Goal: Transaction & Acquisition: Purchase product/service

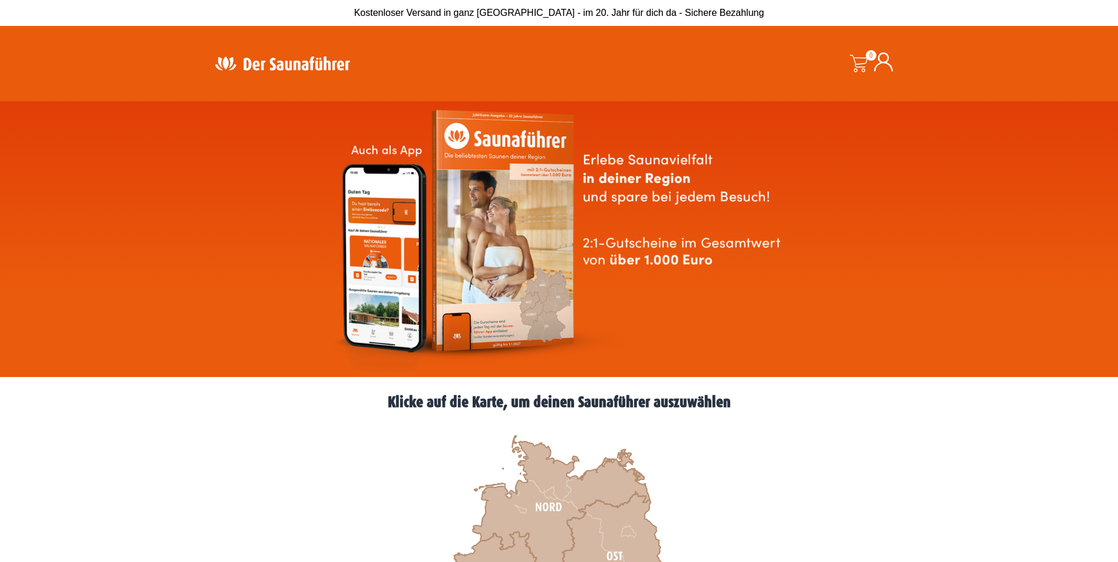
click at [839, 392] on div "Klicke auf die Karte, um deinen Saunaführer auszuwählen" at bounding box center [559, 402] width 707 height 27
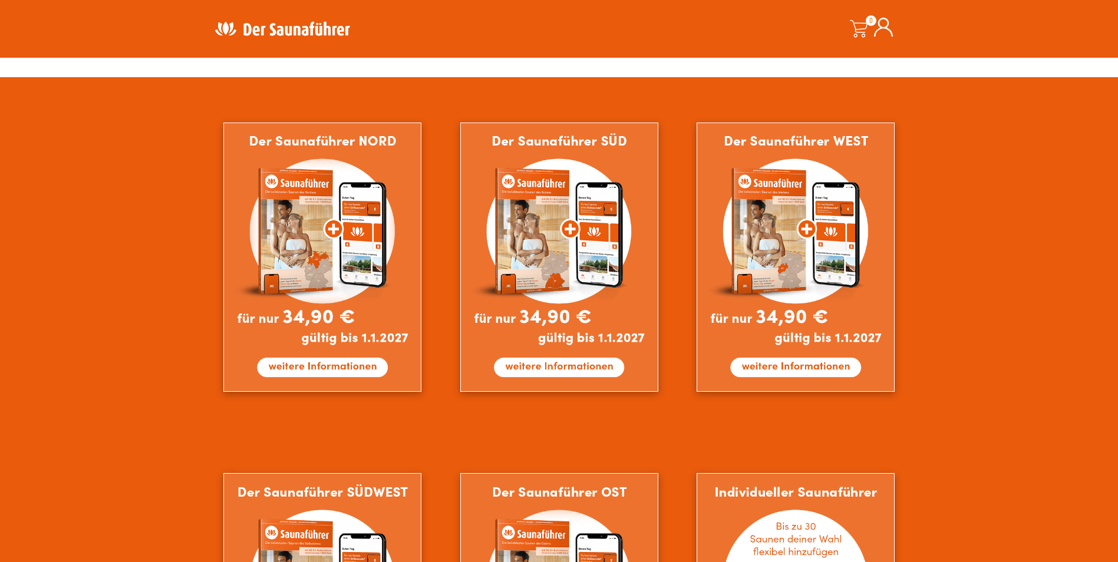
scroll to position [707, 0]
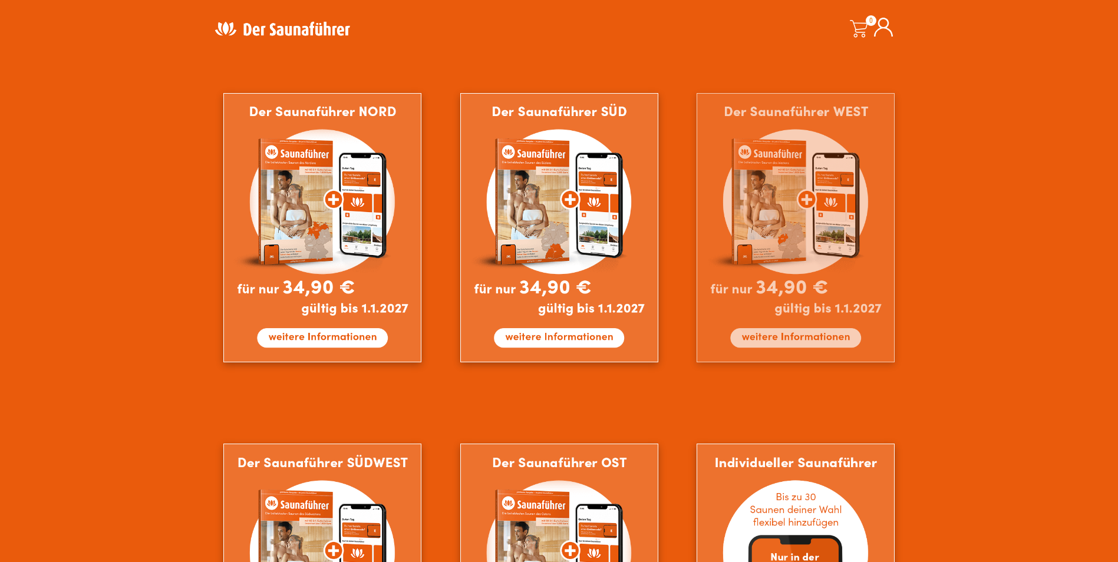
click at [802, 228] on img at bounding box center [796, 227] width 198 height 269
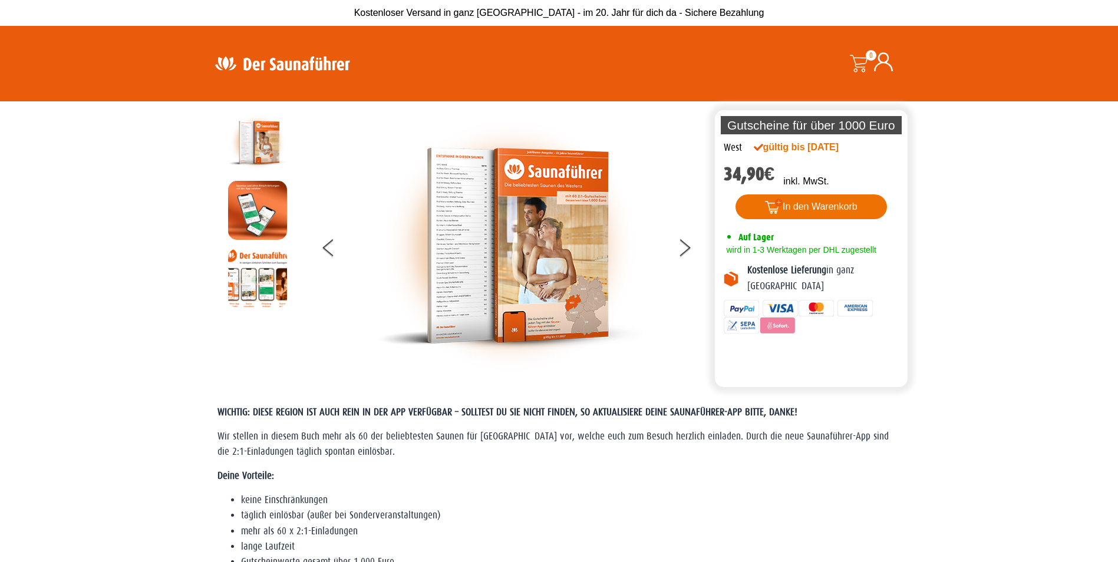
click at [807, 203] on button "In den Warenkorb" at bounding box center [811, 206] width 151 height 25
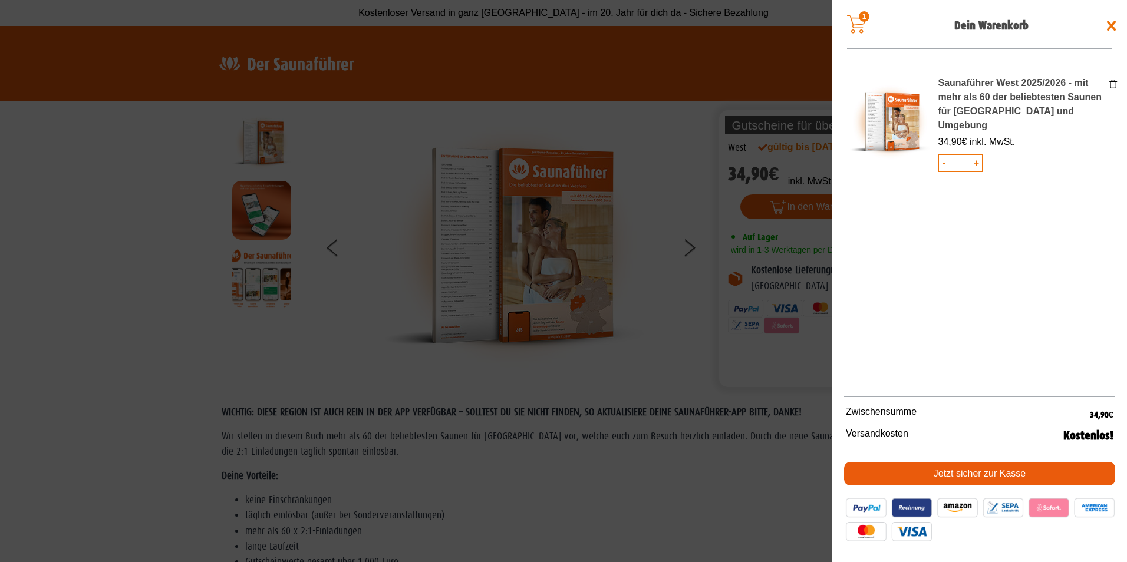
click at [998, 202] on div "Saunaführer West 2025/2026 - mit mehr als 60 der beliebtesten Saunen für Nordrh…" at bounding box center [979, 227] width 295 height 326
click at [1060, 469] on link "Jetzt sicher zur Kasse" at bounding box center [979, 474] width 271 height 24
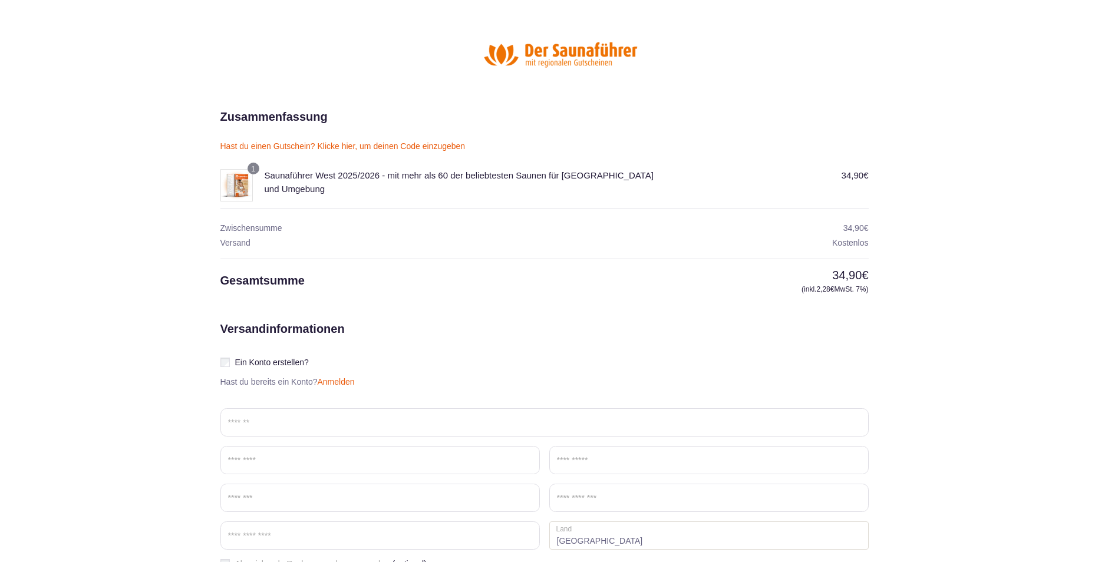
click at [390, 146] on link "Hast du einen Gutschein? Klicke hier, um deinen Code einzugeben" at bounding box center [342, 145] width 245 height 9
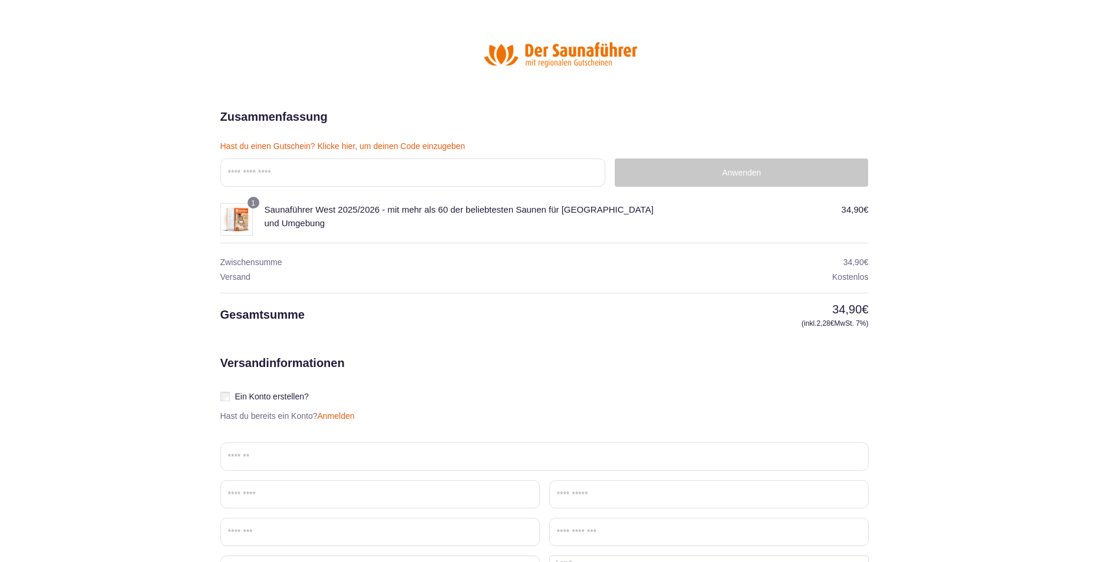
click at [496, 170] on input "text" at bounding box center [412, 173] width 385 height 28
drag, startPoint x: 558, startPoint y: 264, endPoint x: 627, endPoint y: 202, distance: 93.5
click at [559, 260] on th "Zwischensumme" at bounding box center [447, 256] width 454 height 27
